Goal: Find specific page/section: Find specific page/section

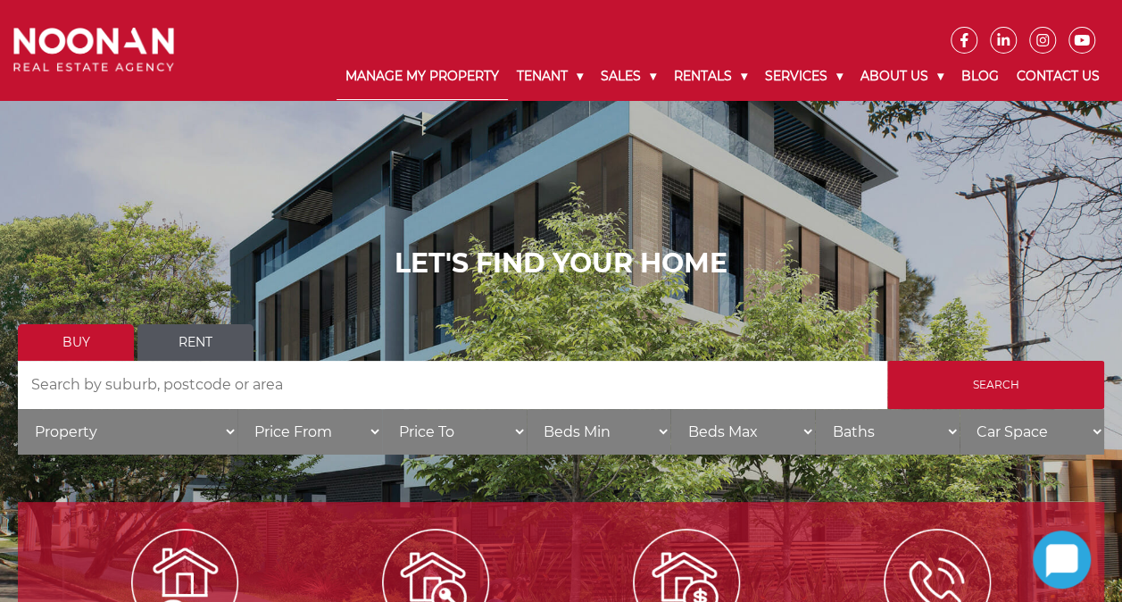
click at [432, 79] on link "Manage My Property" at bounding box center [421, 77] width 171 height 46
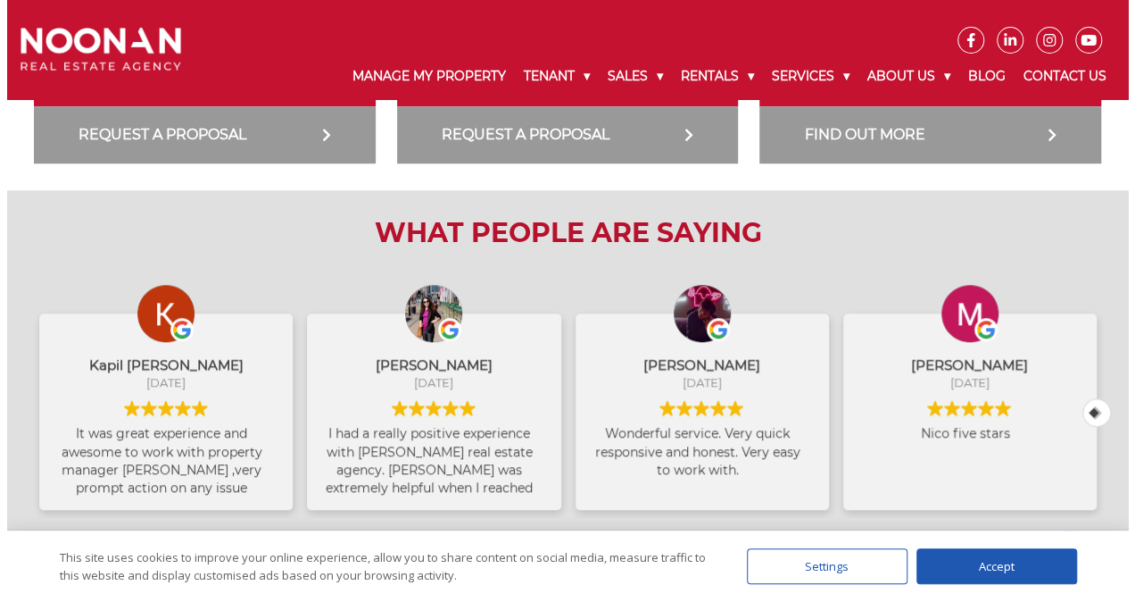
scroll to position [714, 0]
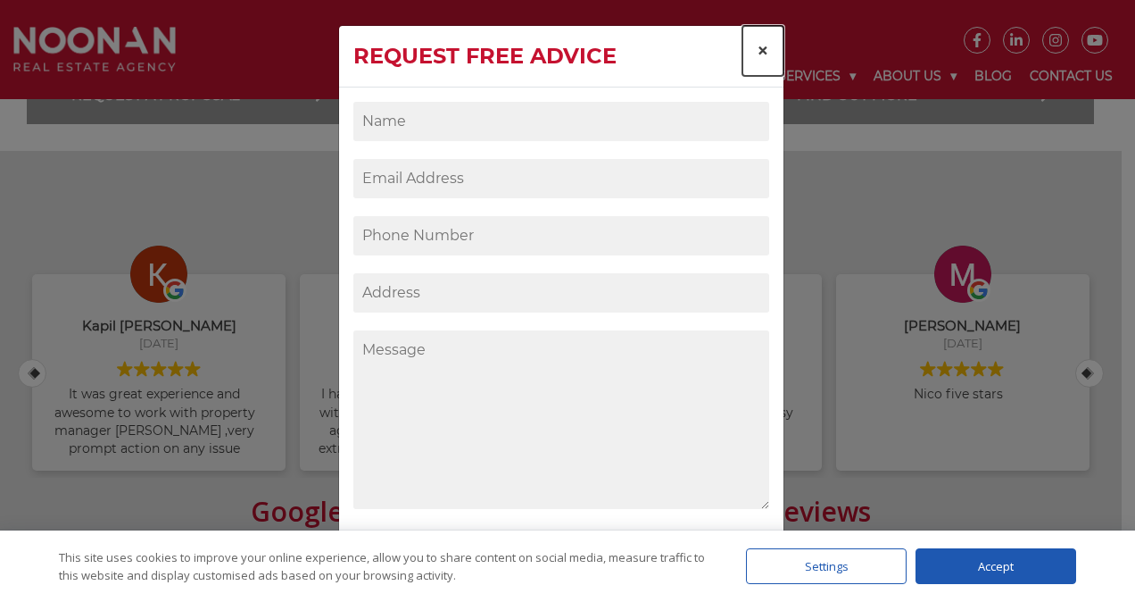
click at [757, 46] on span "×" at bounding box center [763, 50] width 12 height 26
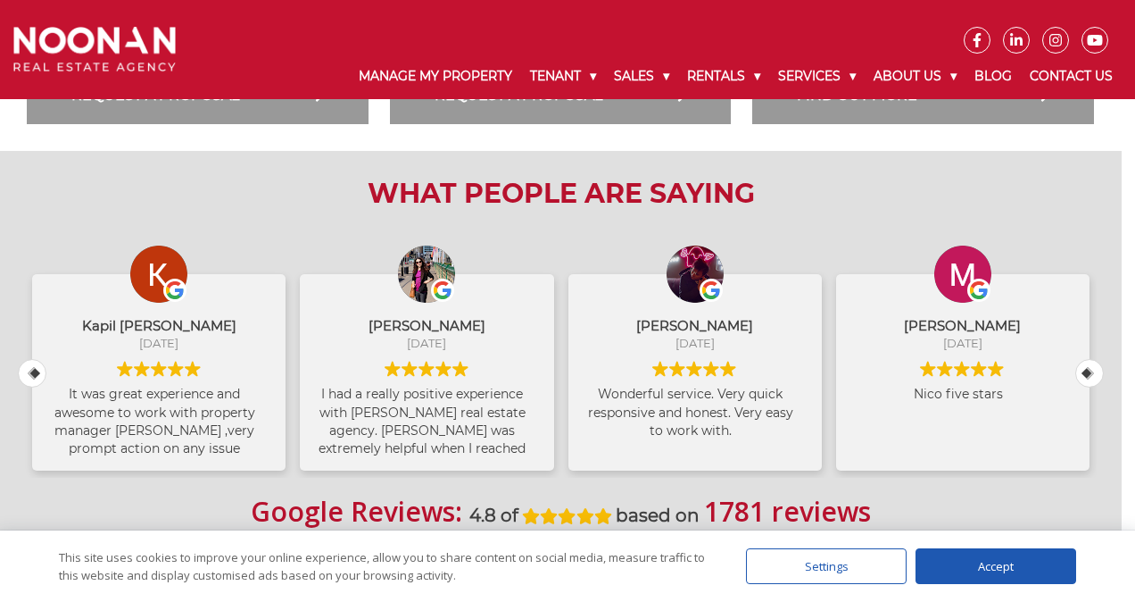
scroll to position [451, 0]
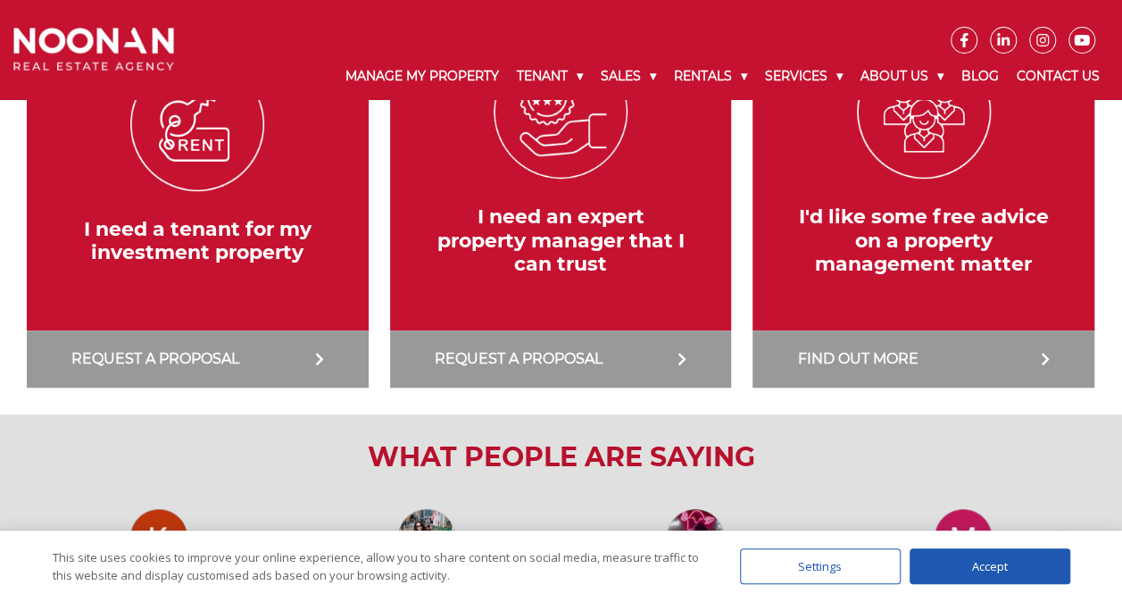
click at [934, 80] on link at bounding box center [923, 193] width 360 height 387
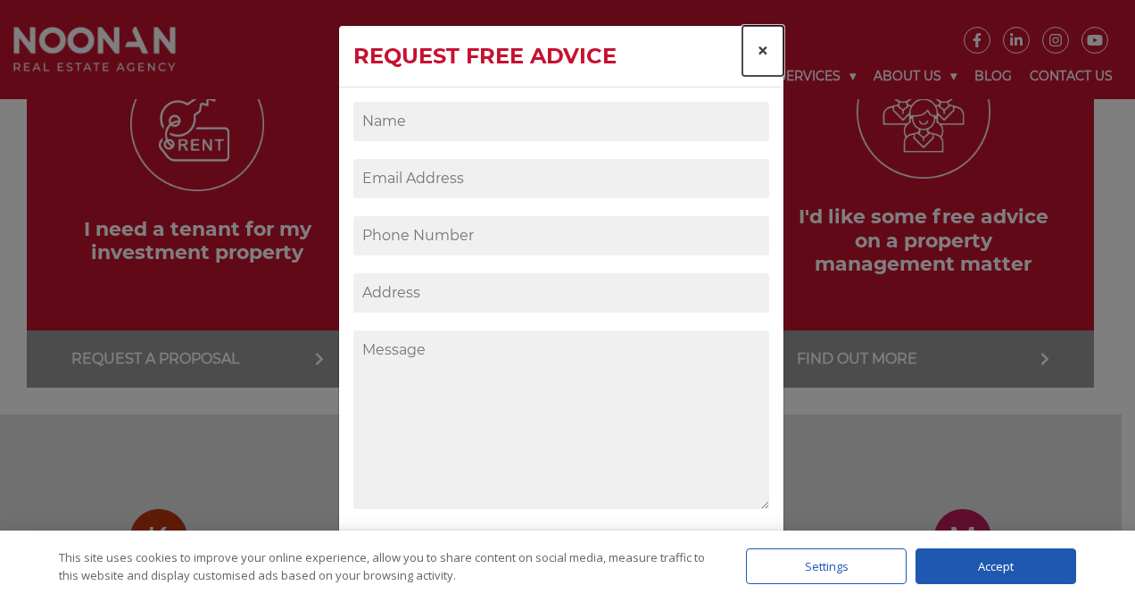
click at [757, 50] on span "×" at bounding box center [763, 50] width 12 height 26
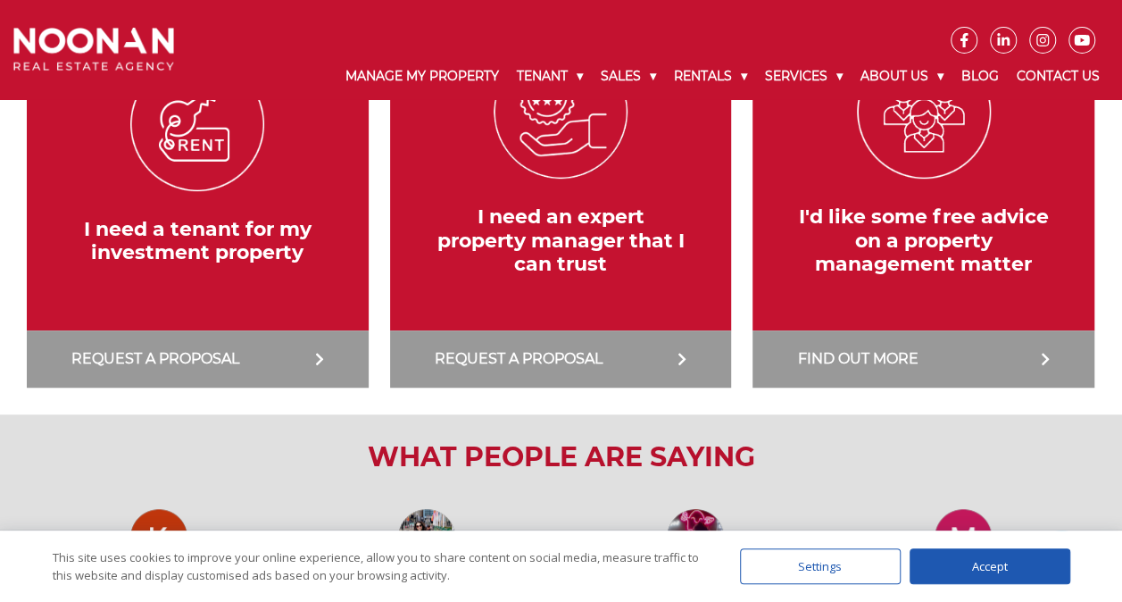
click at [834, 75] on link at bounding box center [923, 193] width 360 height 387
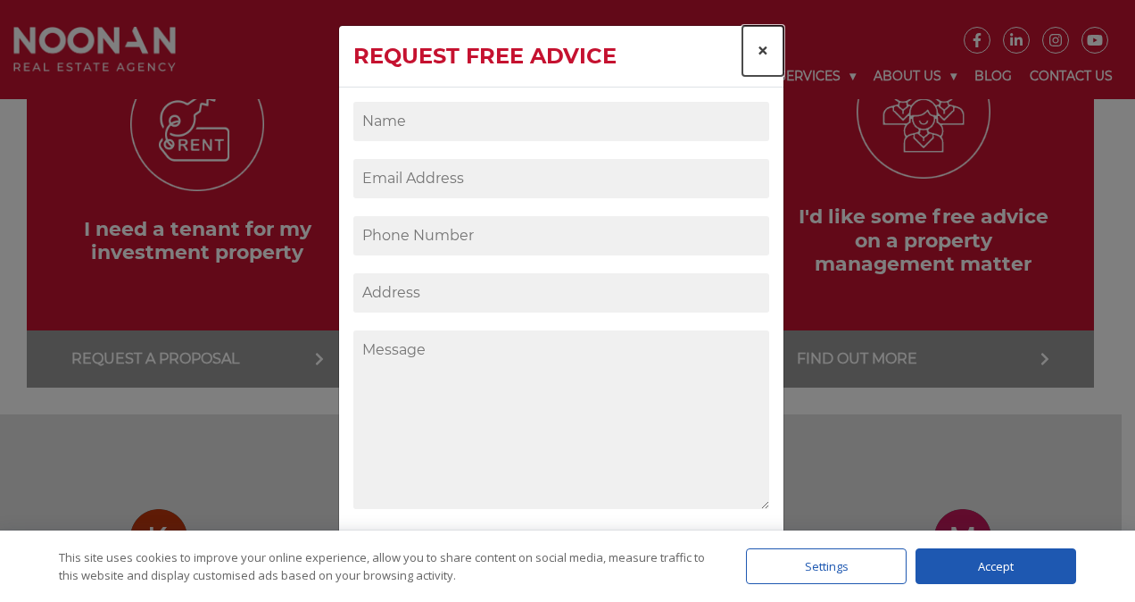
click at [766, 52] on button "×" at bounding box center [763, 51] width 41 height 50
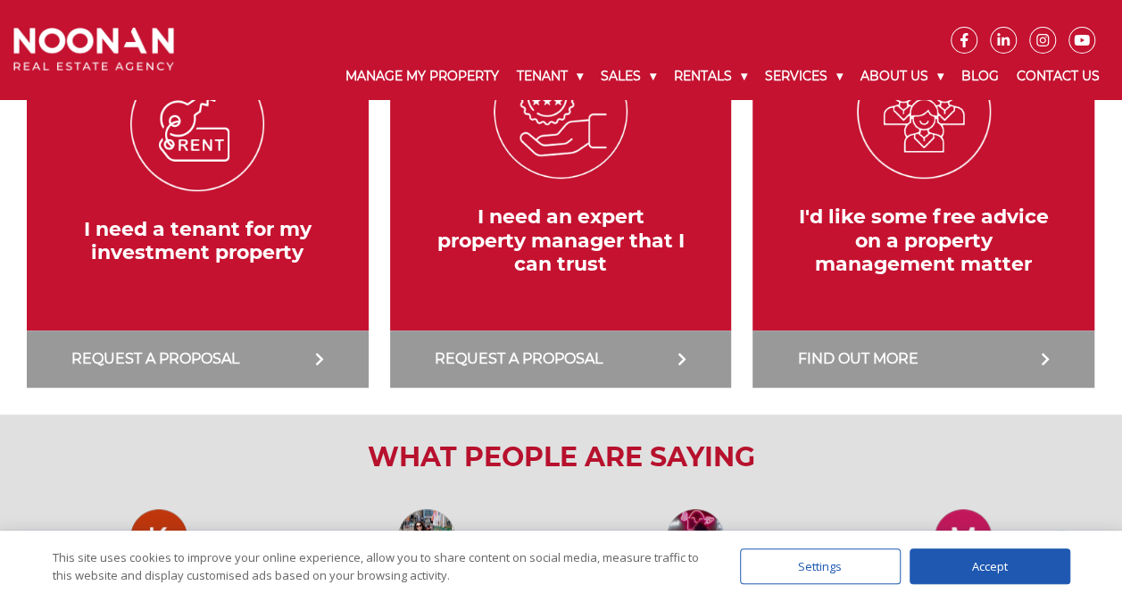
click at [1057, 77] on link at bounding box center [923, 193] width 360 height 387
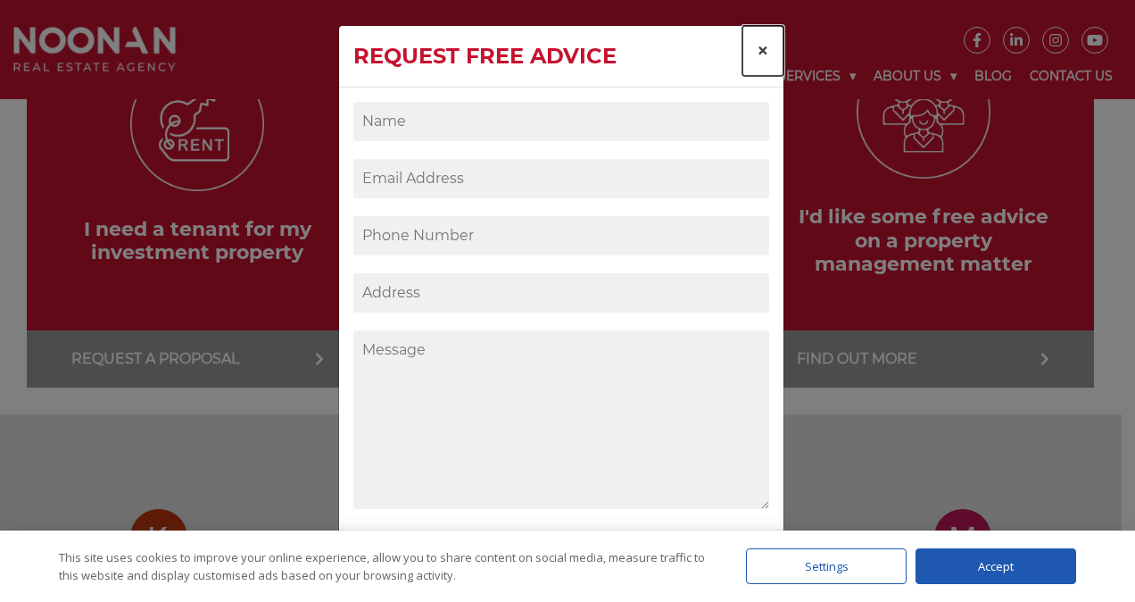
click at [760, 46] on span "×" at bounding box center [763, 50] width 12 height 26
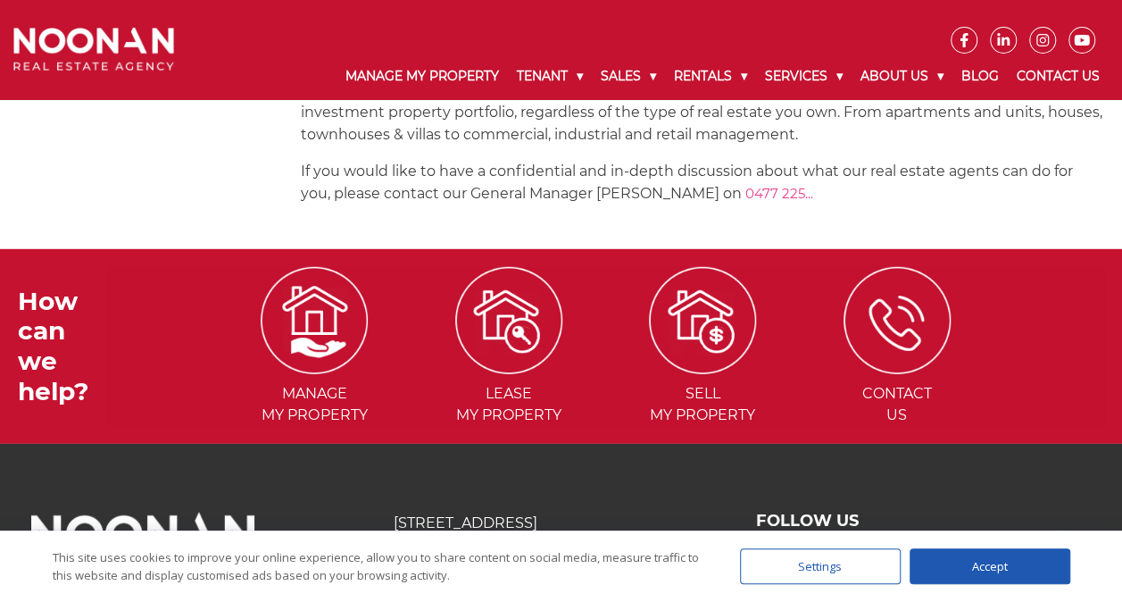
scroll to position [2524, 0]
